Goal: Task Accomplishment & Management: Use online tool/utility

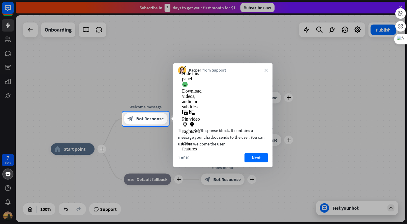
click at [268, 69] on div "Kacper from Support close" at bounding box center [222, 68] width 99 height 11
click at [265, 71] on icon "close" at bounding box center [265, 69] width 3 height 3
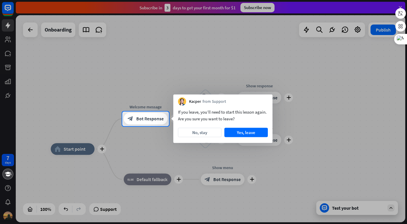
click at [266, 73] on div at bounding box center [203, 55] width 407 height 111
click at [214, 134] on button "No, stay" at bounding box center [199, 132] width 43 height 9
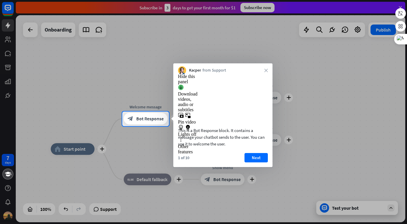
click at [266, 72] on div "Kacper from Support close" at bounding box center [222, 68] width 99 height 11
click at [256, 162] on button "Next" at bounding box center [255, 157] width 23 height 9
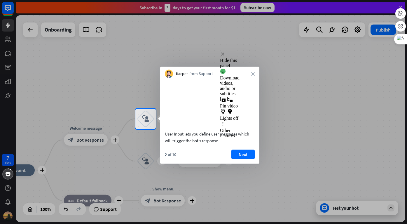
click at [255, 73] on div "Kacper from Support close" at bounding box center [209, 72] width 99 height 11
click at [249, 74] on div "Kacper from Support close" at bounding box center [209, 72] width 99 height 11
click at [250, 74] on div "Kacper from Support close" at bounding box center [209, 72] width 99 height 11
click at [253, 72] on icon "close" at bounding box center [252, 73] width 3 height 3
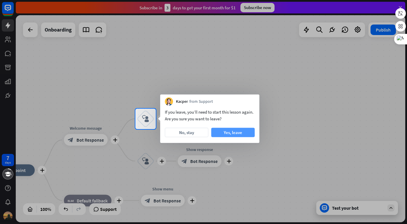
click at [243, 135] on button "Yes, leave" at bounding box center [232, 132] width 43 height 9
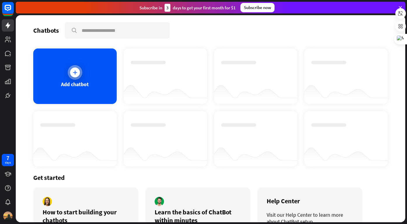
click at [78, 77] on div at bounding box center [75, 72] width 15 height 15
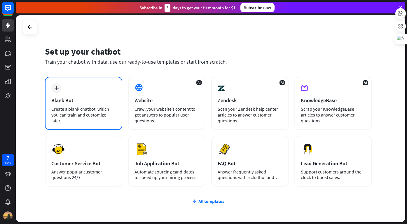
click at [99, 114] on div "Create a blank chatbot, which you can train and customize later." at bounding box center [83, 114] width 64 height 17
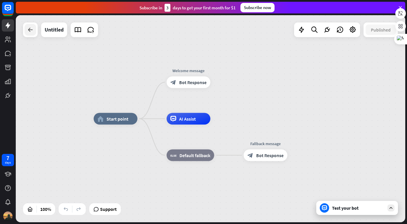
click at [32, 31] on icon at bounding box center [30, 29] width 7 height 7
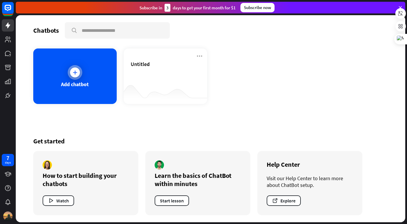
click at [91, 95] on div "Add chatbot" at bounding box center [74, 75] width 83 height 55
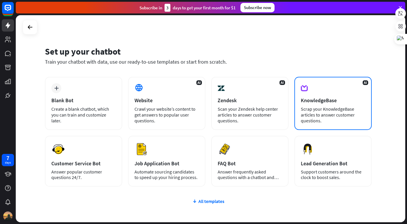
click at [329, 124] on div "AI KnowledgeBase Scrap your KnowledgeBase articles to answer customer questions." at bounding box center [332, 103] width 77 height 53
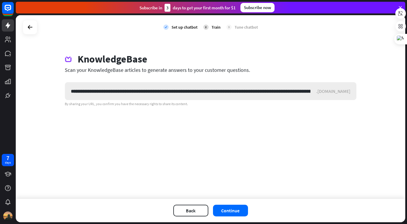
scroll to position [0, 112605]
type input "**********"
click at [236, 208] on button "Continue" at bounding box center [230, 210] width 35 height 12
